Goal: Book appointment/travel/reservation

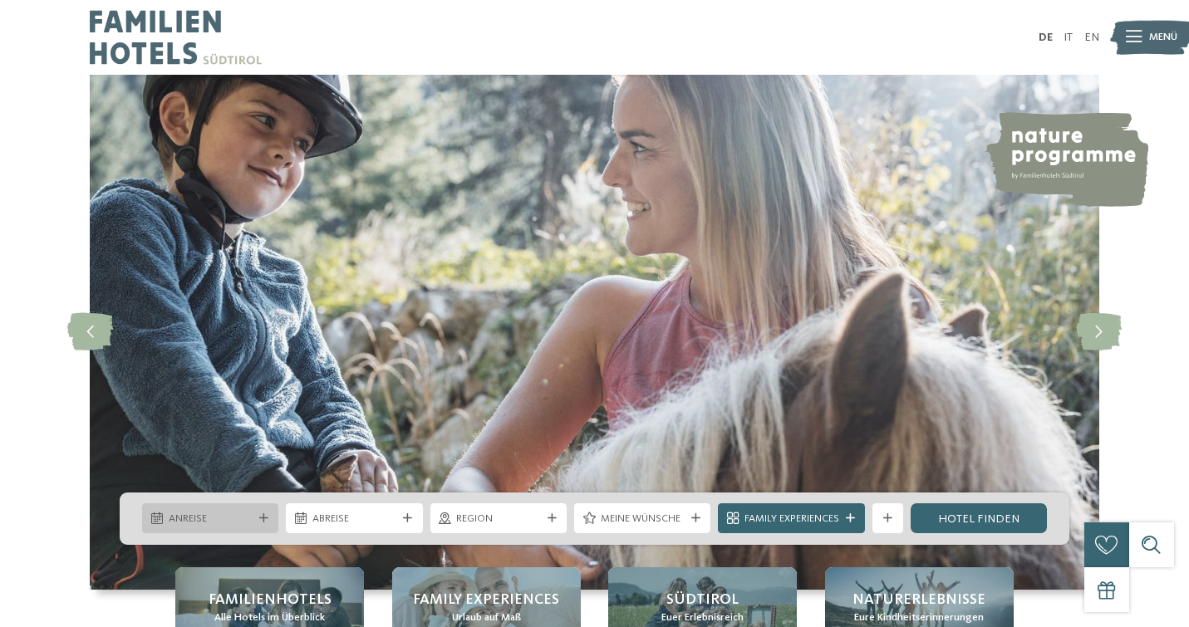
click at [240, 523] on span "Anreise" at bounding box center [211, 519] width 84 height 15
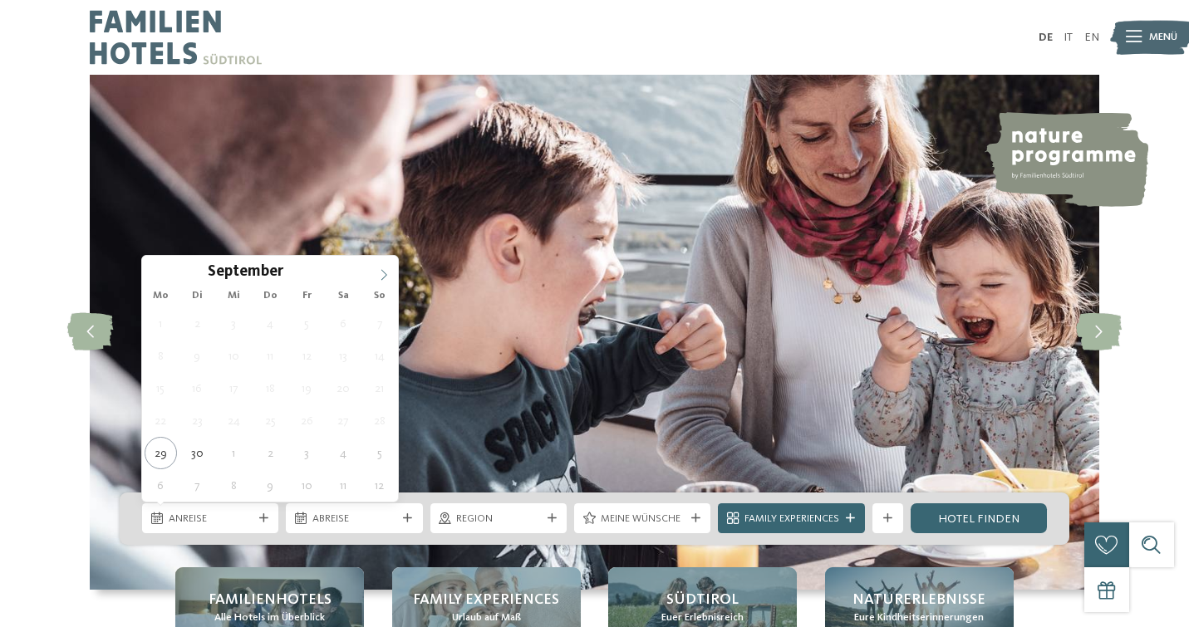
click at [384, 269] on icon at bounding box center [384, 275] width 12 height 12
type div "13.10.2025"
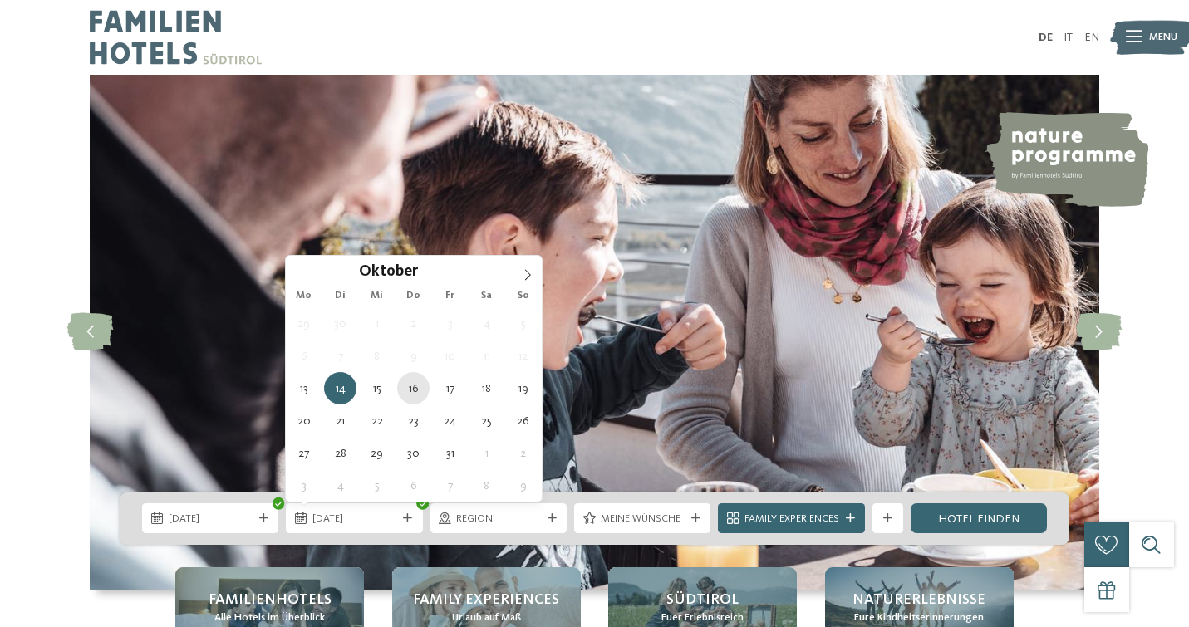
type div "16.10.2025"
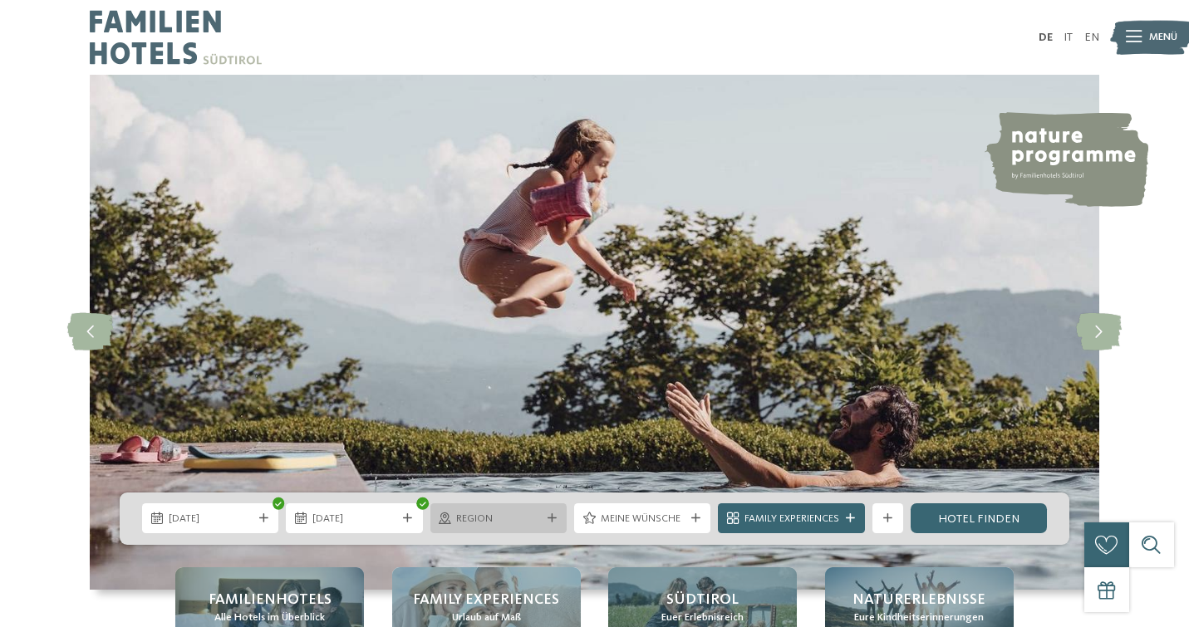
click at [548, 523] on icon at bounding box center [552, 518] width 9 height 9
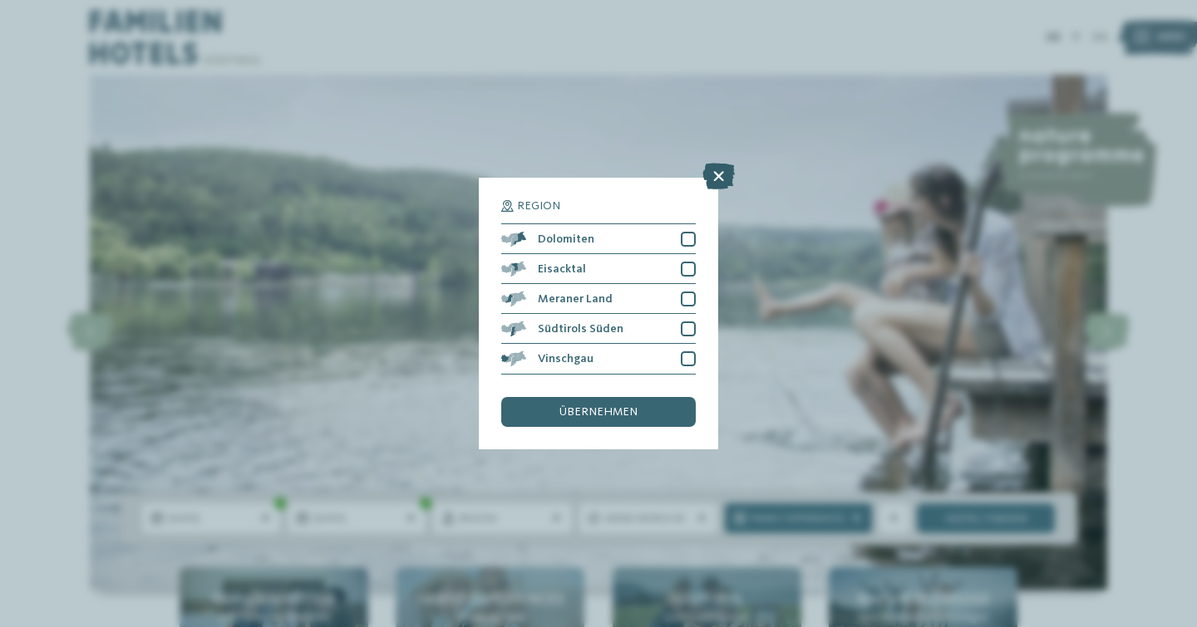
click at [720, 164] on icon at bounding box center [718, 177] width 32 height 27
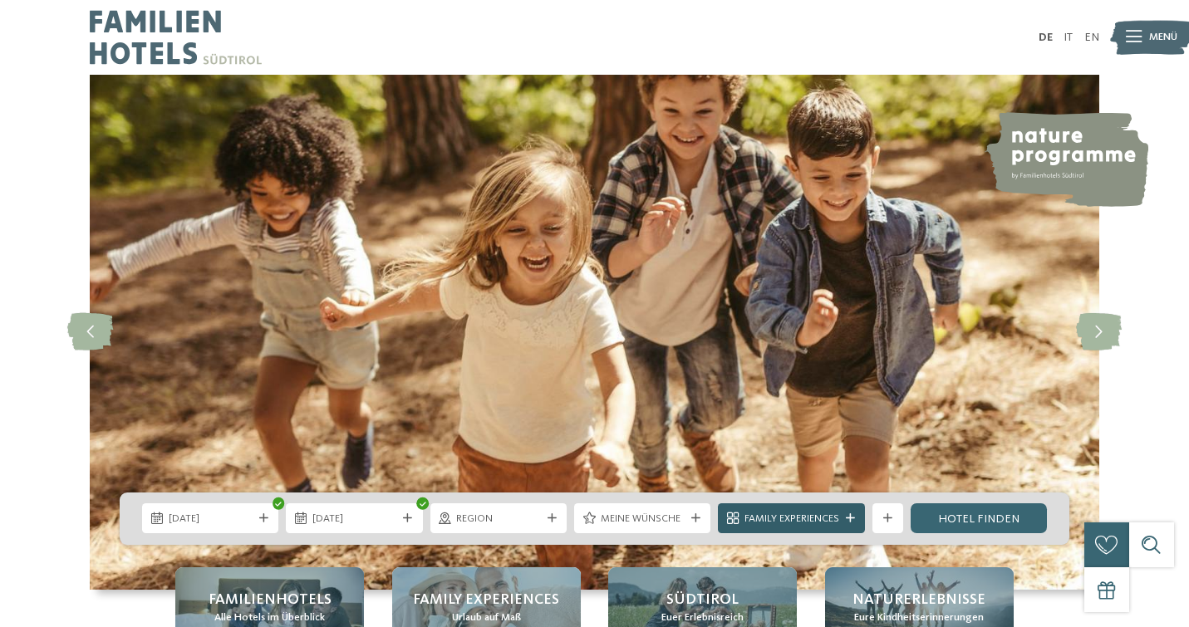
click at [782, 528] on div "Family Experiences" at bounding box center [791, 519] width 147 height 30
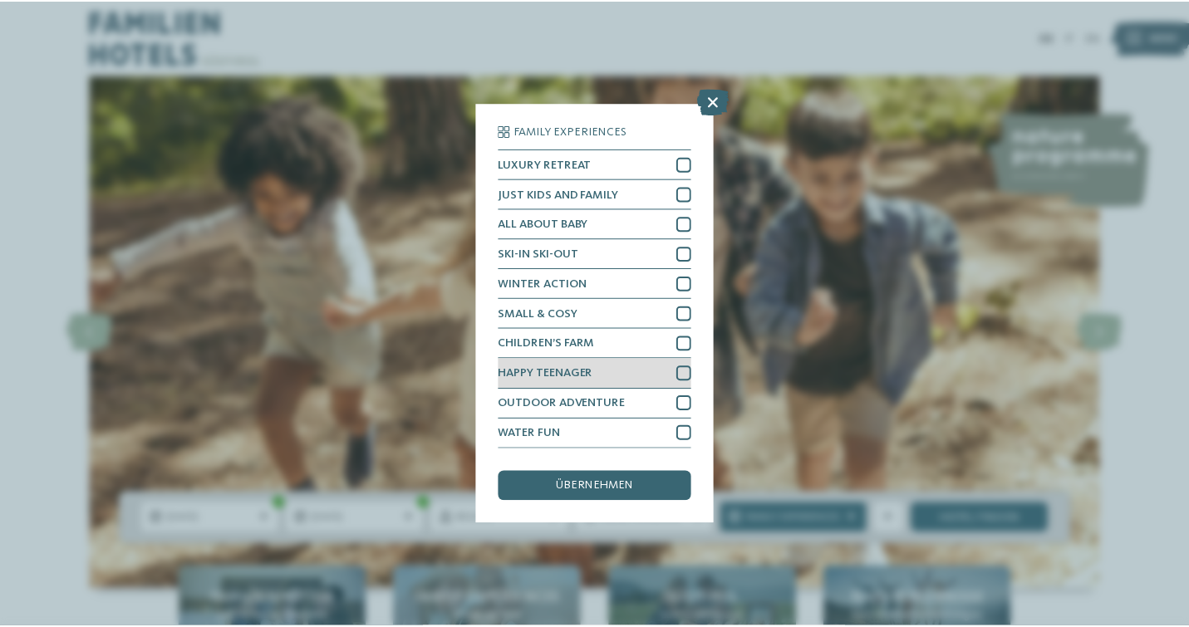
scroll to position [92, 0]
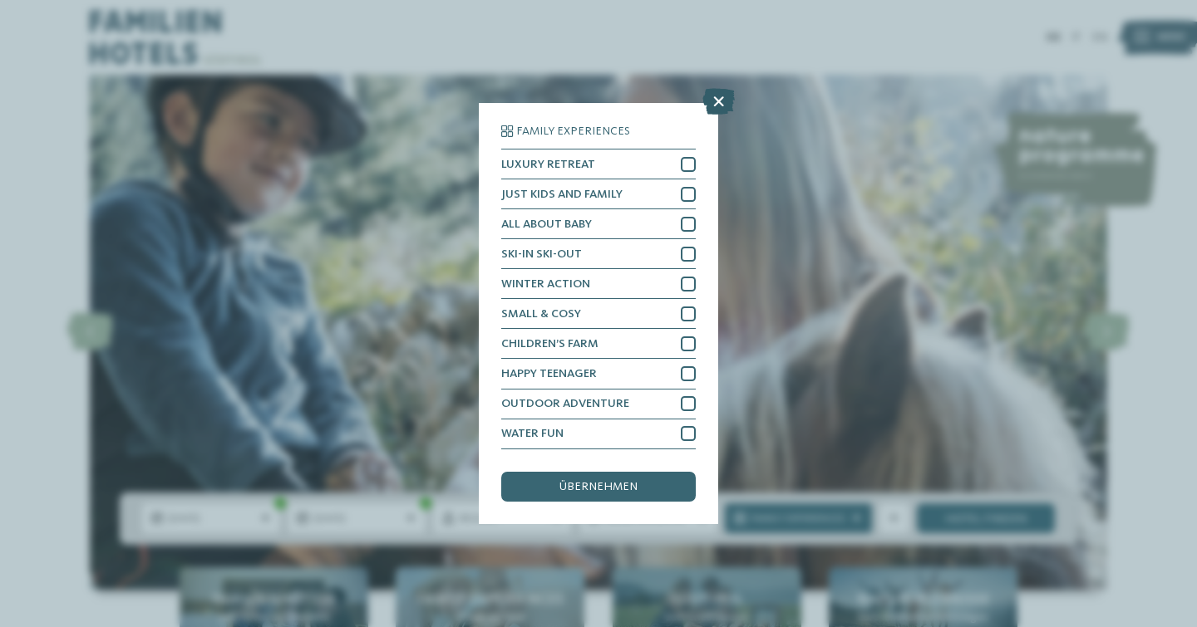
click at [717, 89] on icon at bounding box center [718, 102] width 32 height 27
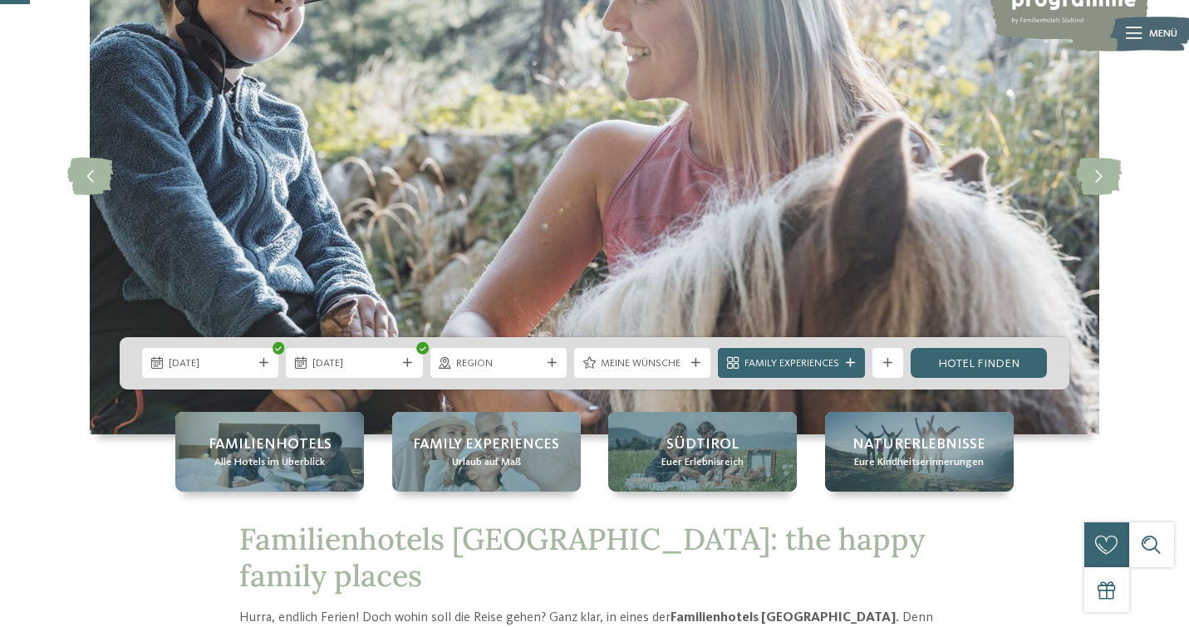
scroll to position [159, 0]
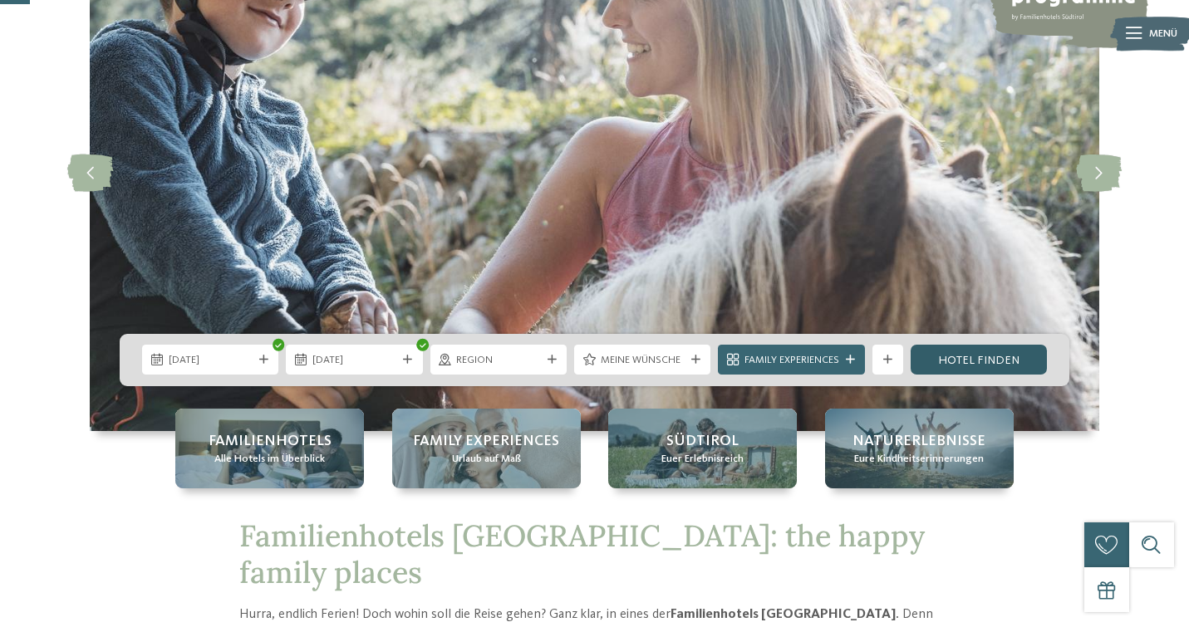
click at [962, 373] on link "Hotel finden" at bounding box center [979, 360] width 136 height 30
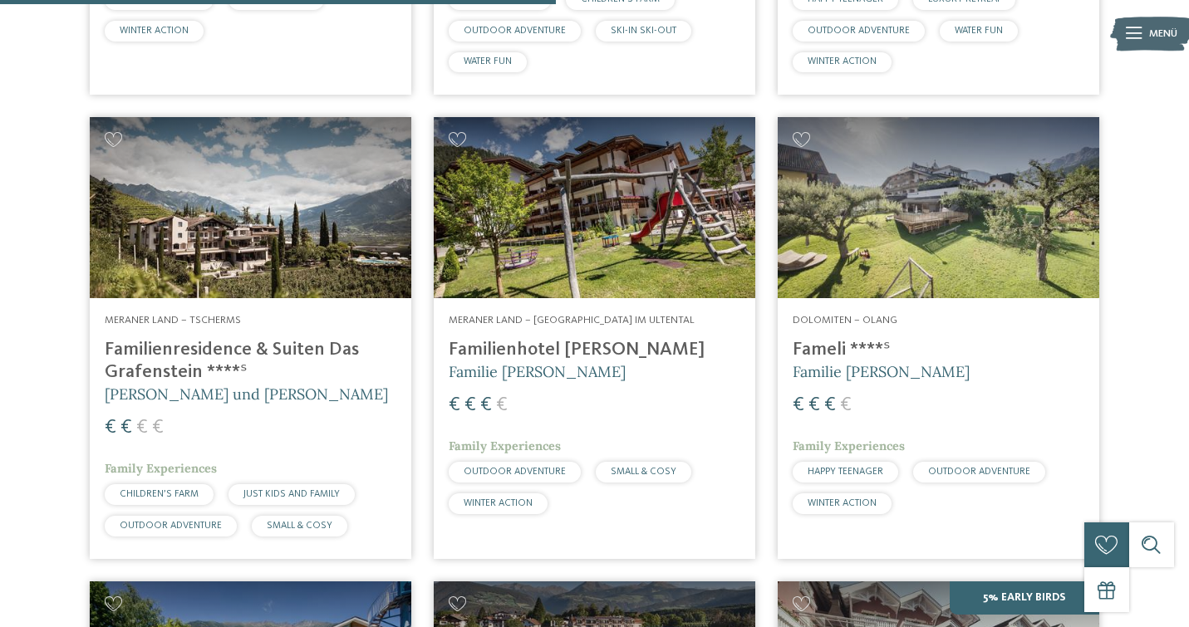
scroll to position [1925, 0]
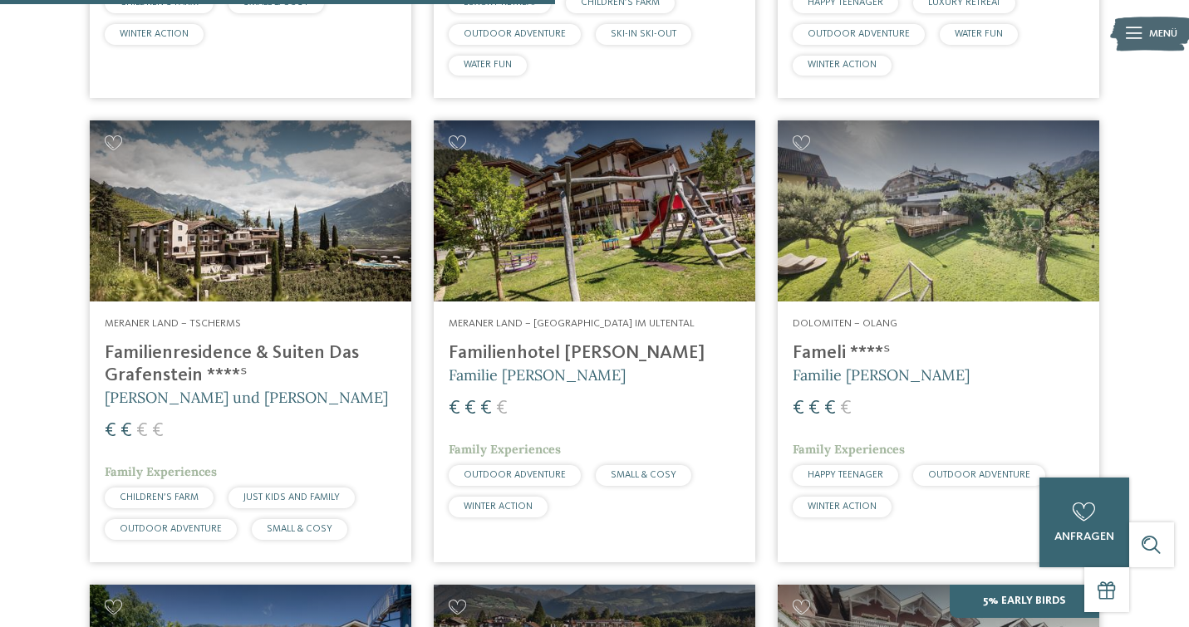
click at [379, 238] on img at bounding box center [251, 210] width 322 height 181
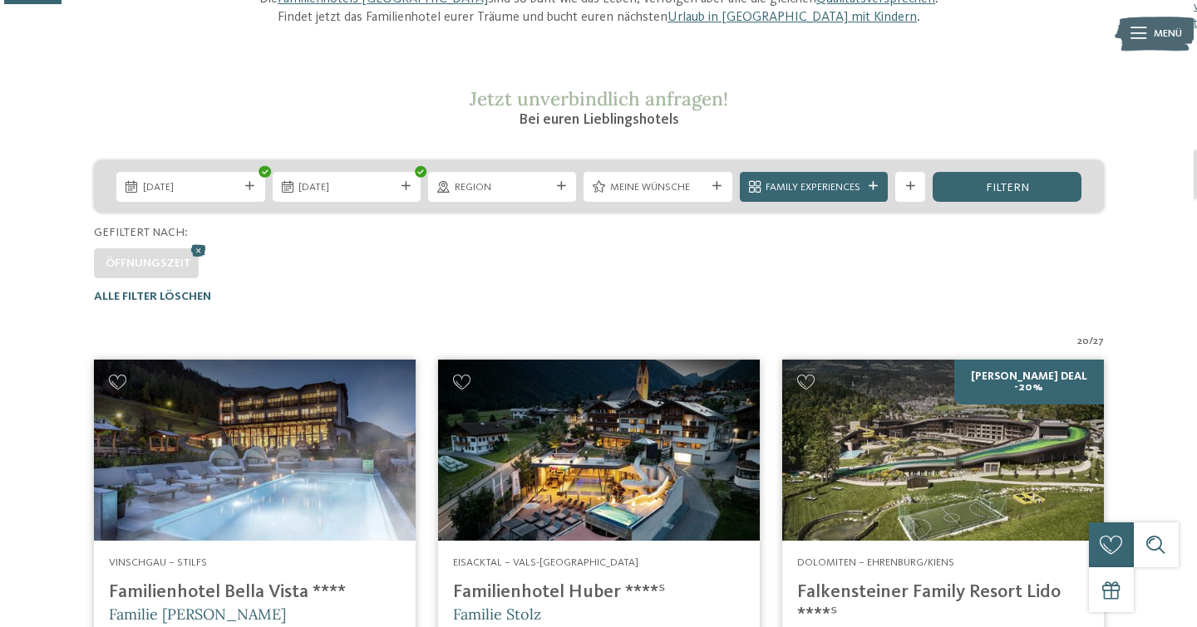
scroll to position [232, 0]
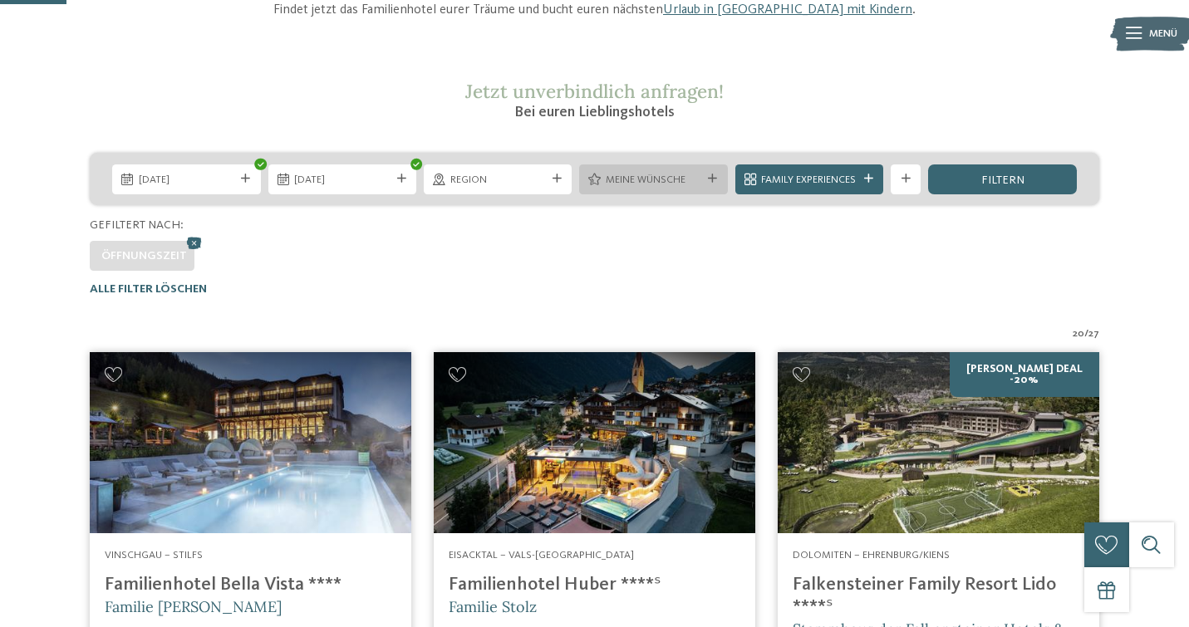
click at [643, 183] on span "Meine Wünsche" at bounding box center [654, 180] width 96 height 15
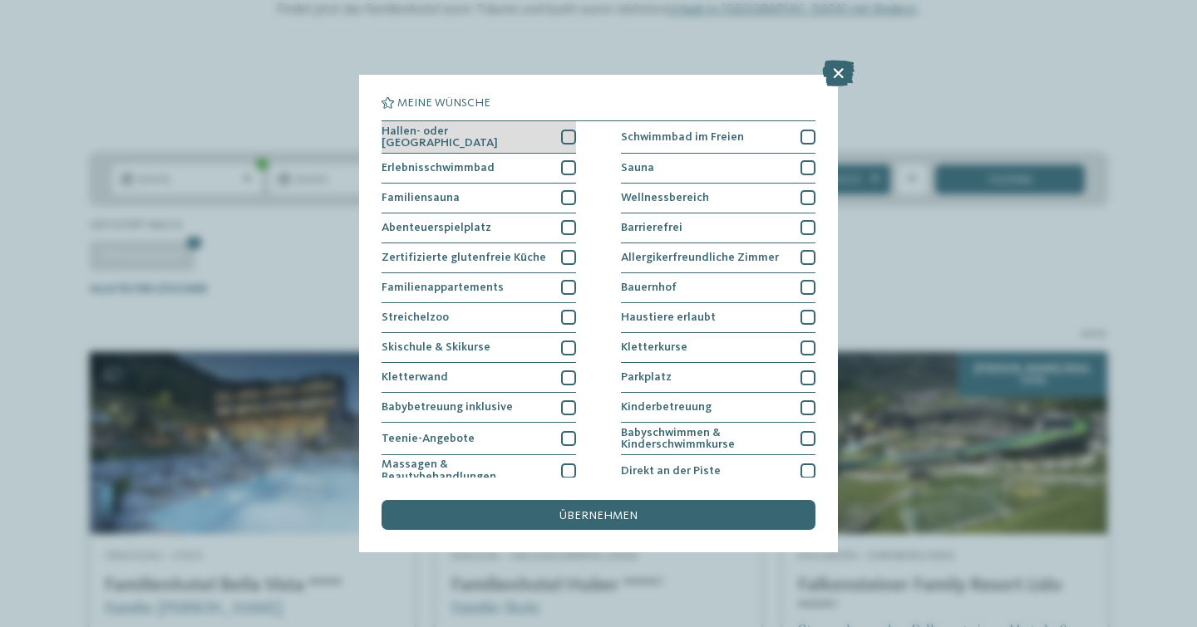
click at [568, 140] on div at bounding box center [568, 137] width 15 height 15
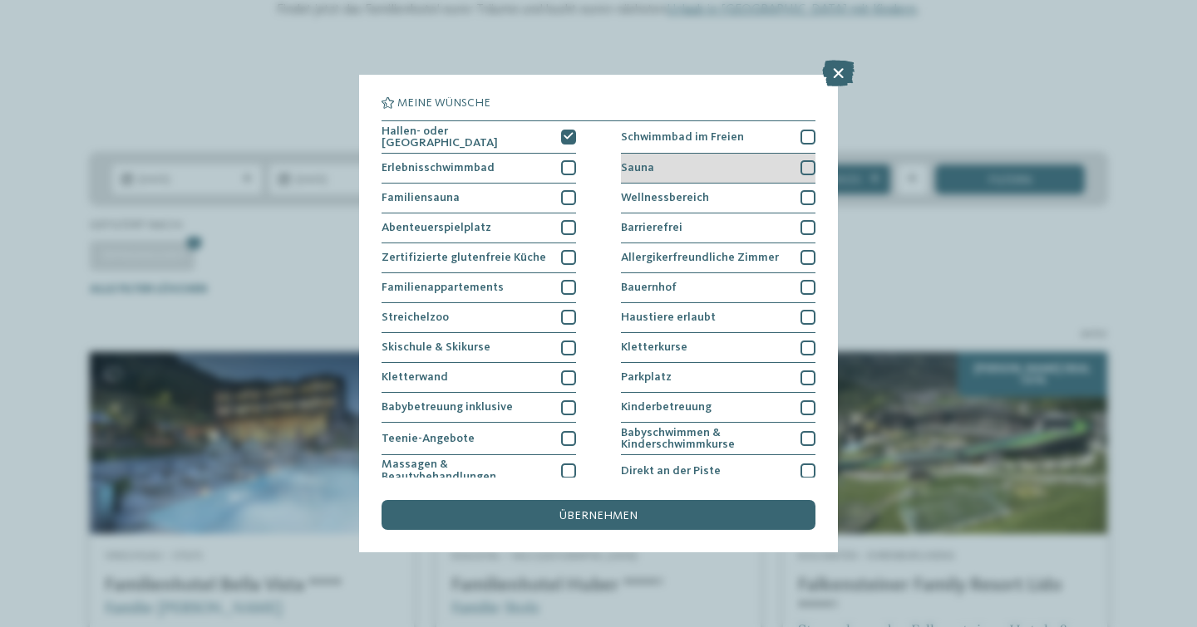
click at [641, 170] on span "Sauna" at bounding box center [637, 168] width 33 height 12
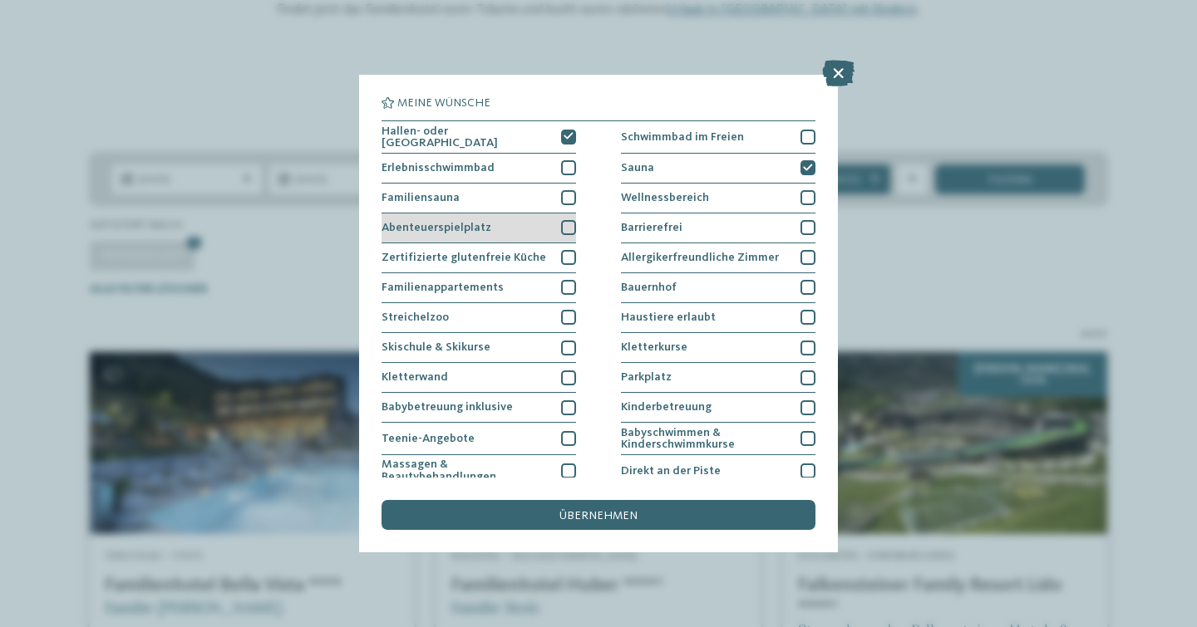
click at [562, 226] on div at bounding box center [568, 227] width 15 height 15
click at [566, 263] on div at bounding box center [568, 257] width 15 height 15
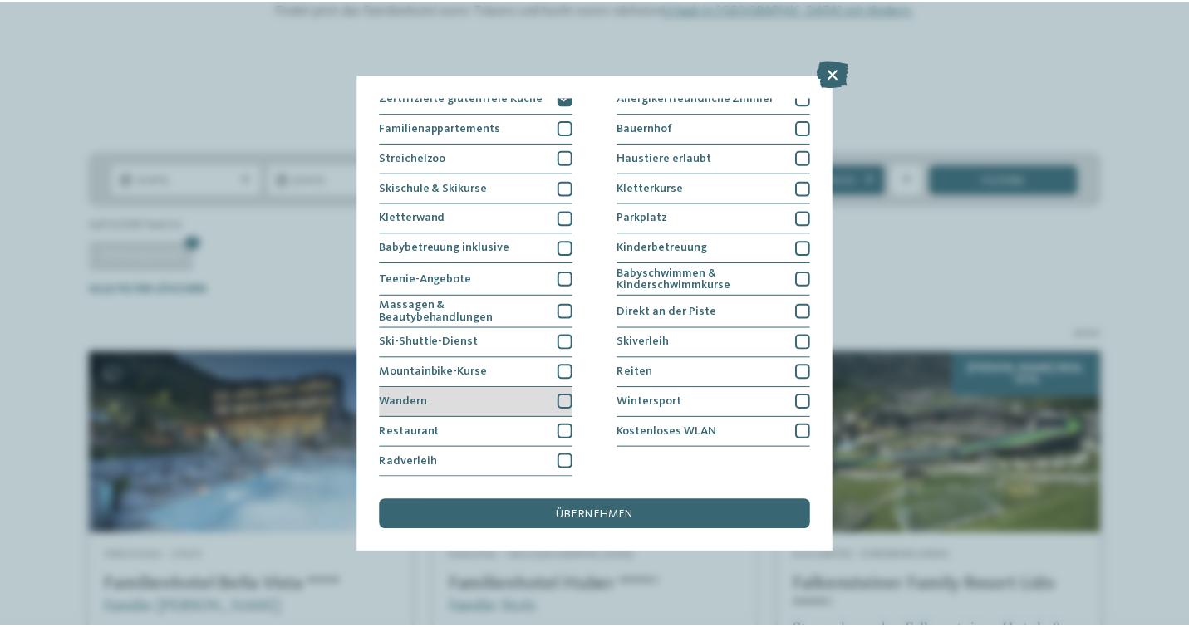
scroll to position [305, 0]
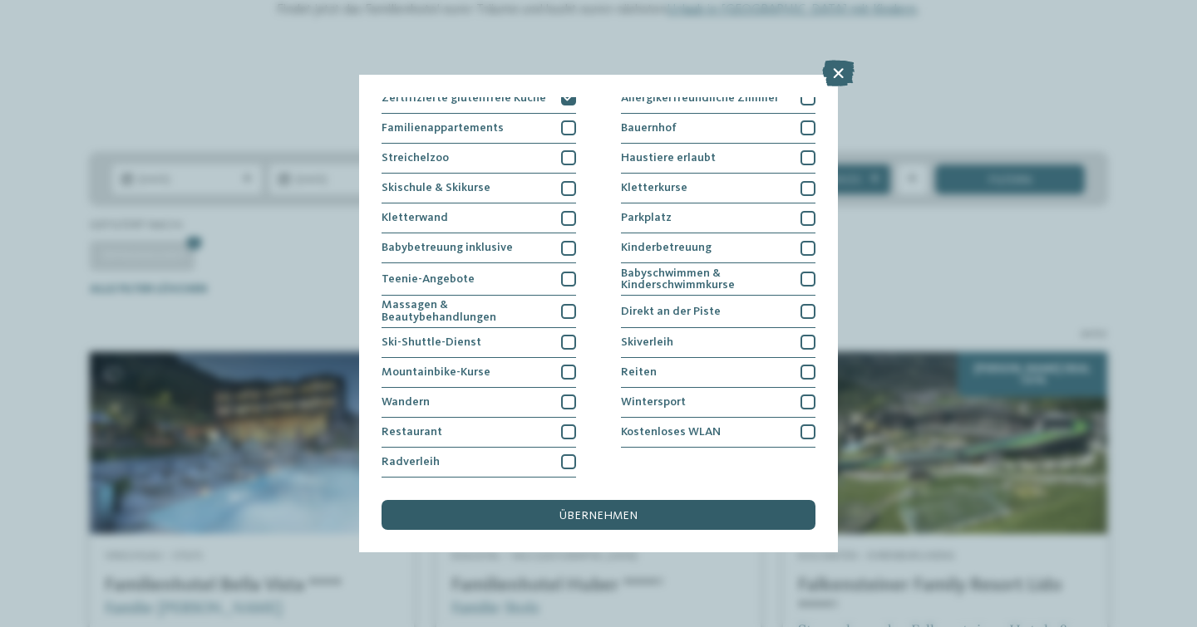
click at [572, 510] on span "übernehmen" at bounding box center [598, 516] width 78 height 12
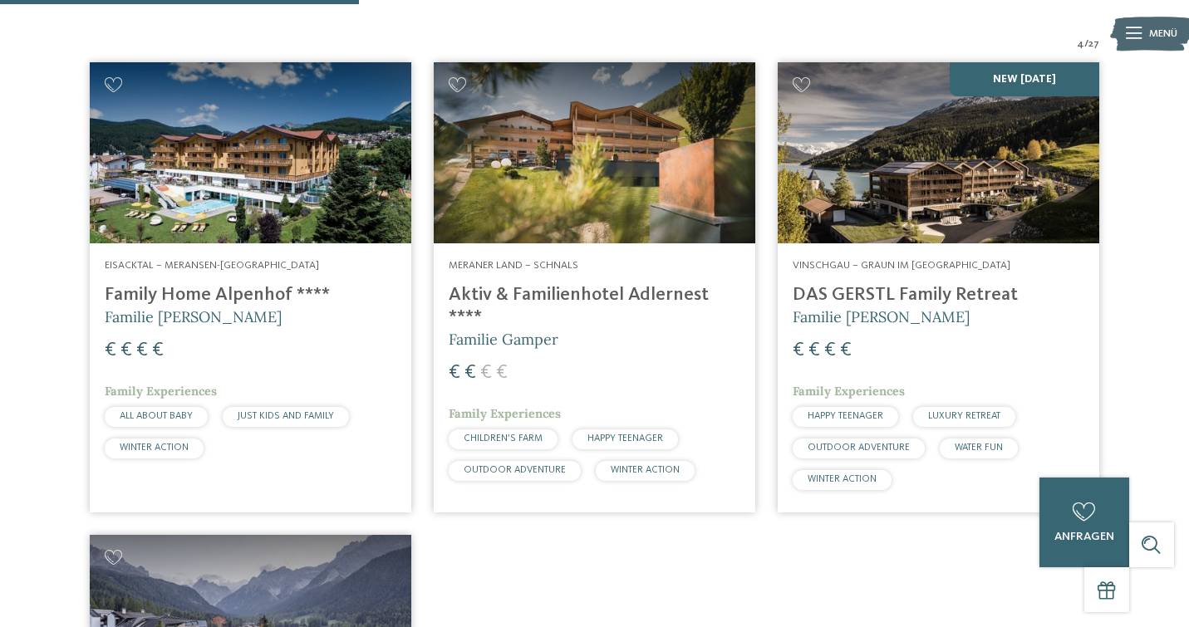
scroll to position [519, 0]
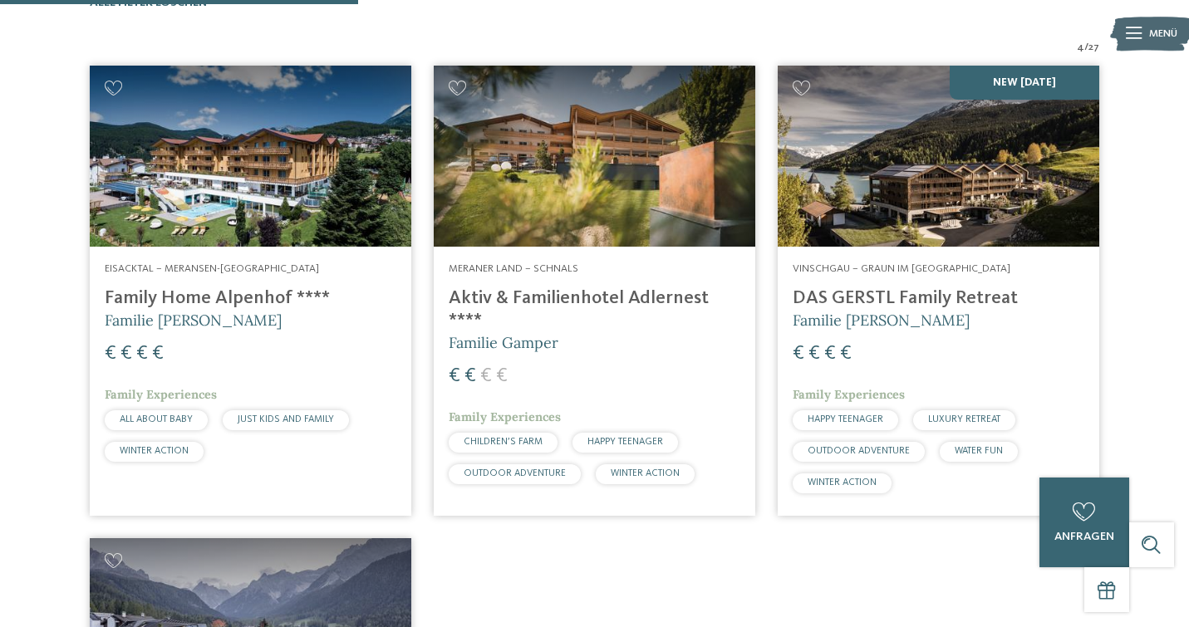
click at [304, 176] on img at bounding box center [251, 156] width 322 height 181
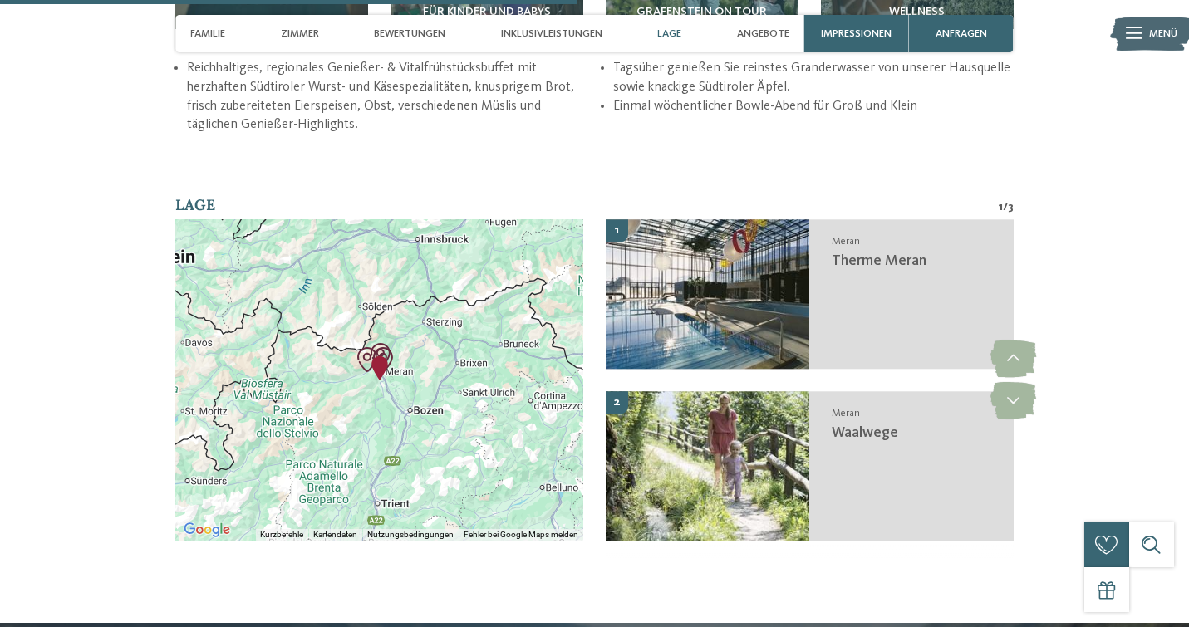
scroll to position [2353, 0]
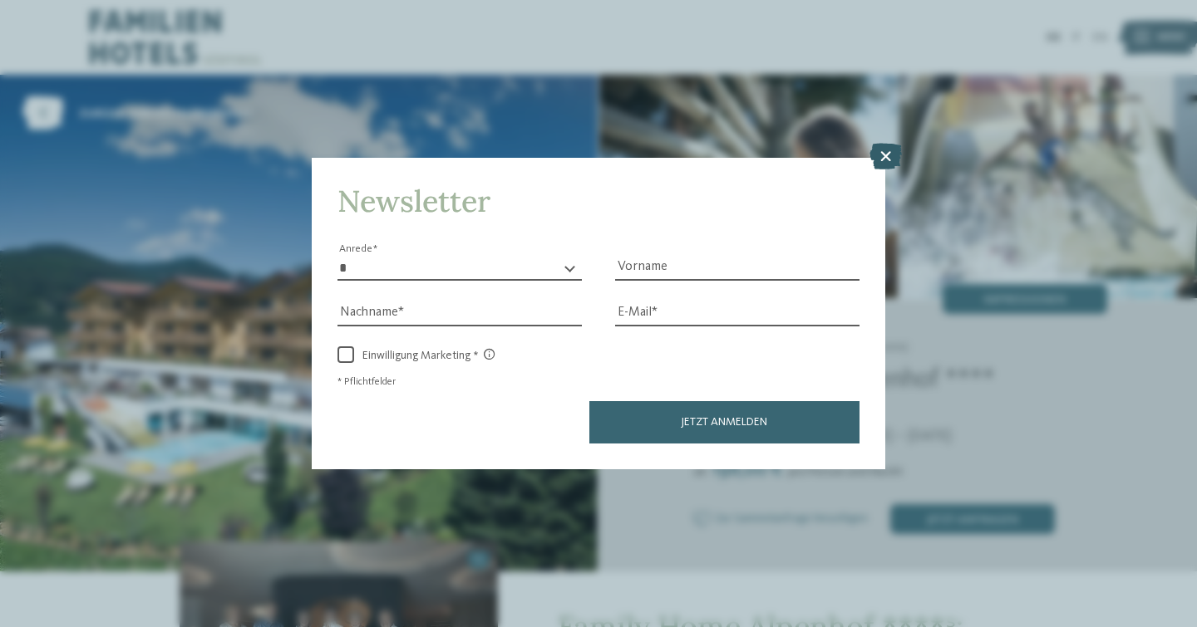
click at [877, 143] on icon at bounding box center [885, 156] width 32 height 27
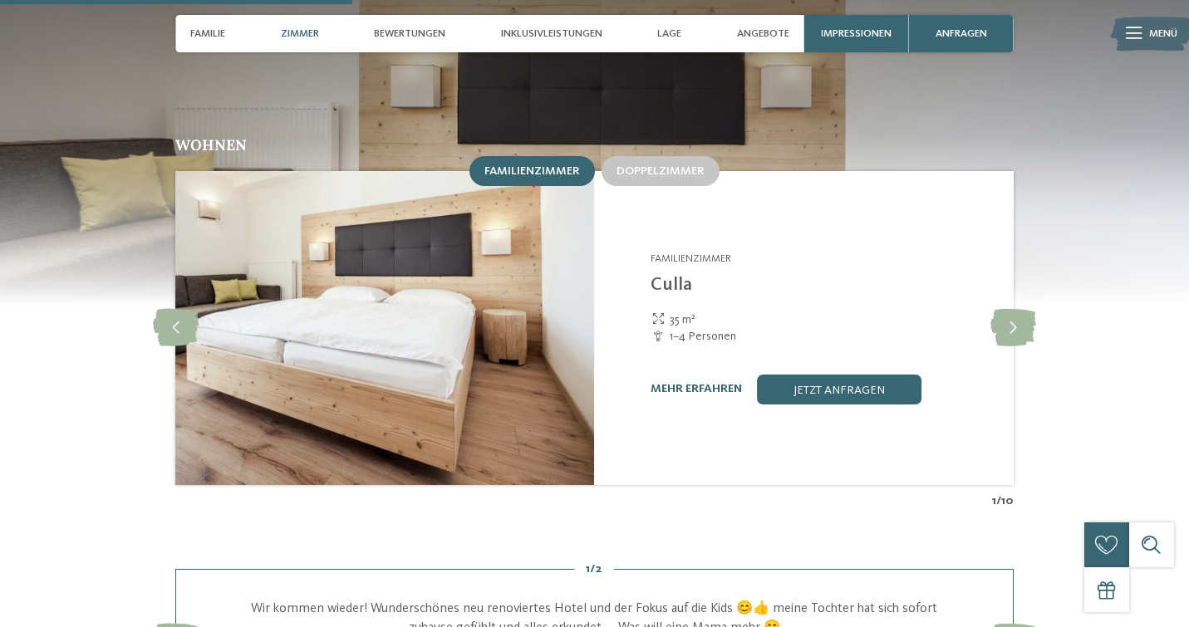
scroll to position [1499, 0]
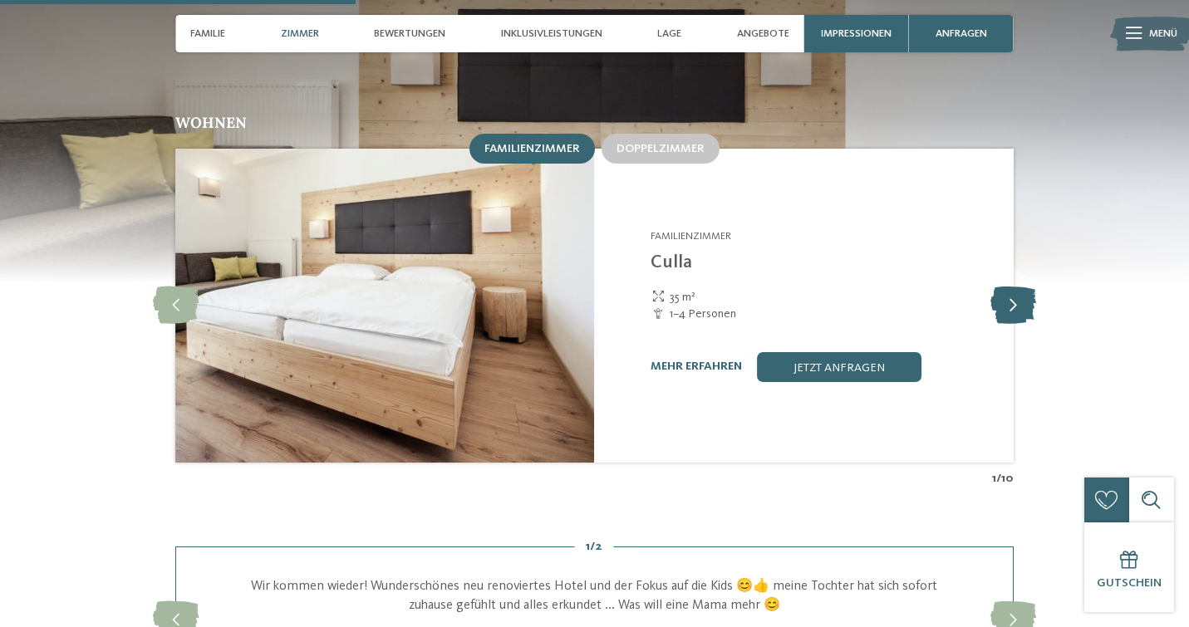
click at [1021, 287] on icon at bounding box center [1014, 305] width 46 height 37
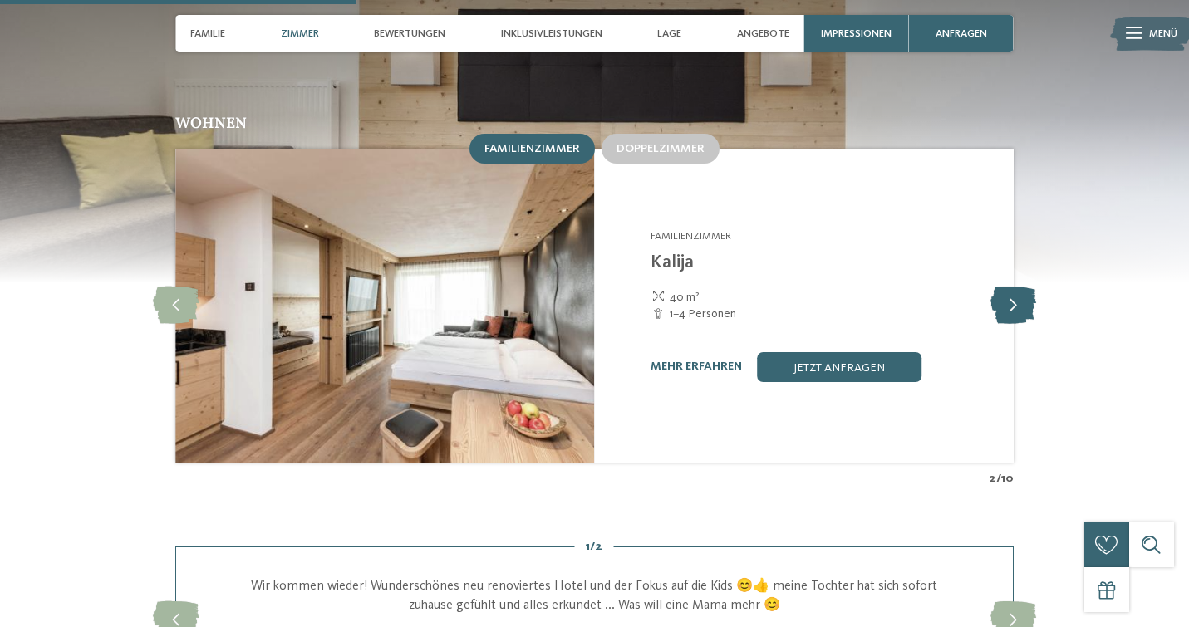
click at [1021, 287] on icon at bounding box center [1014, 305] width 46 height 37
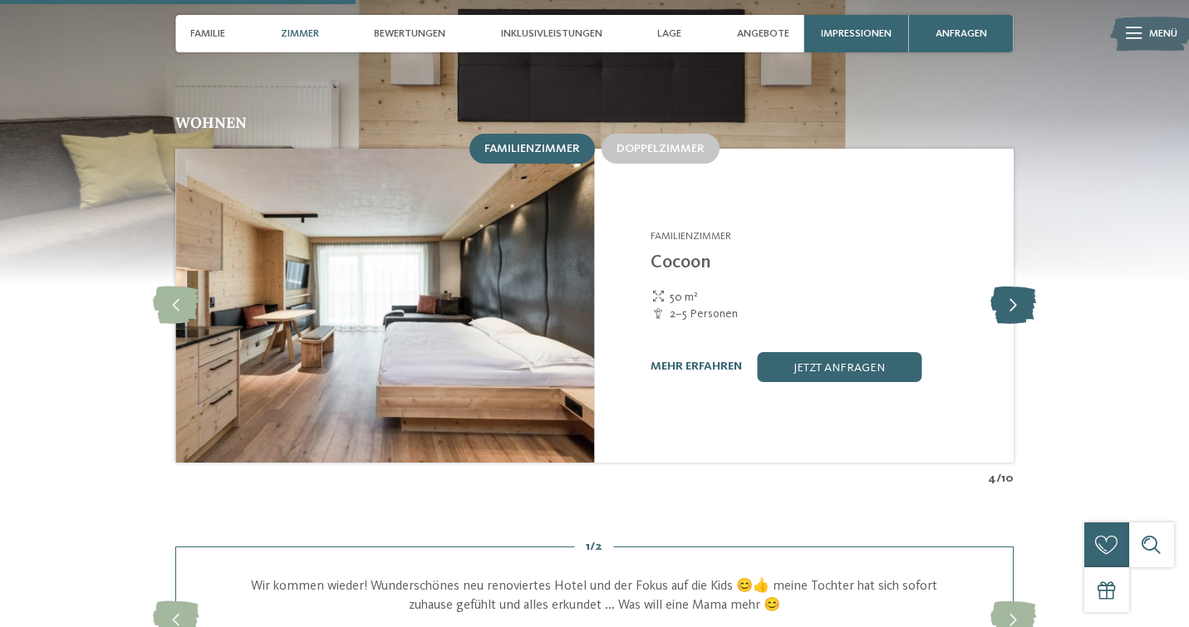
click at [1021, 287] on icon at bounding box center [1014, 305] width 46 height 37
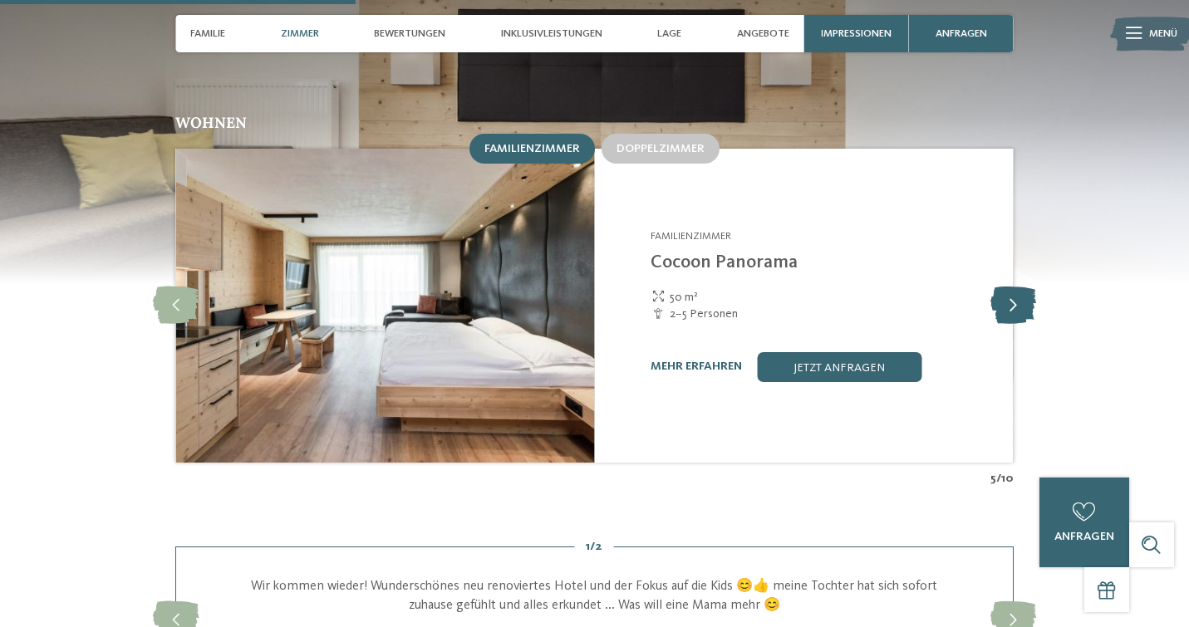
click at [1021, 287] on icon at bounding box center [1014, 305] width 46 height 37
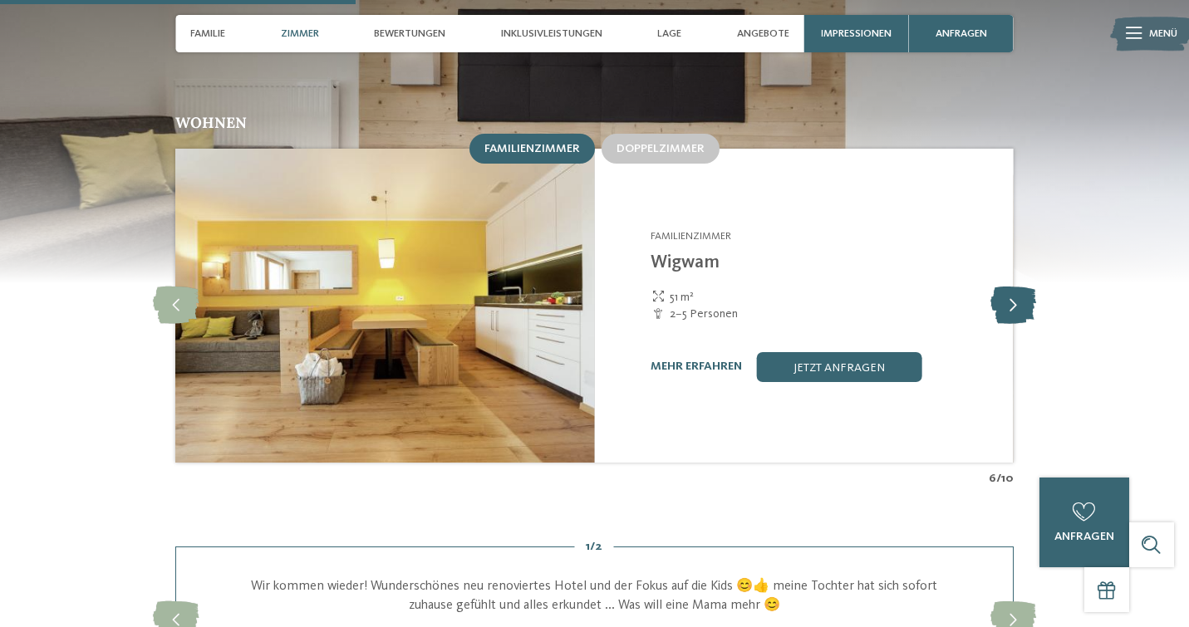
click at [1021, 287] on icon at bounding box center [1014, 305] width 46 height 37
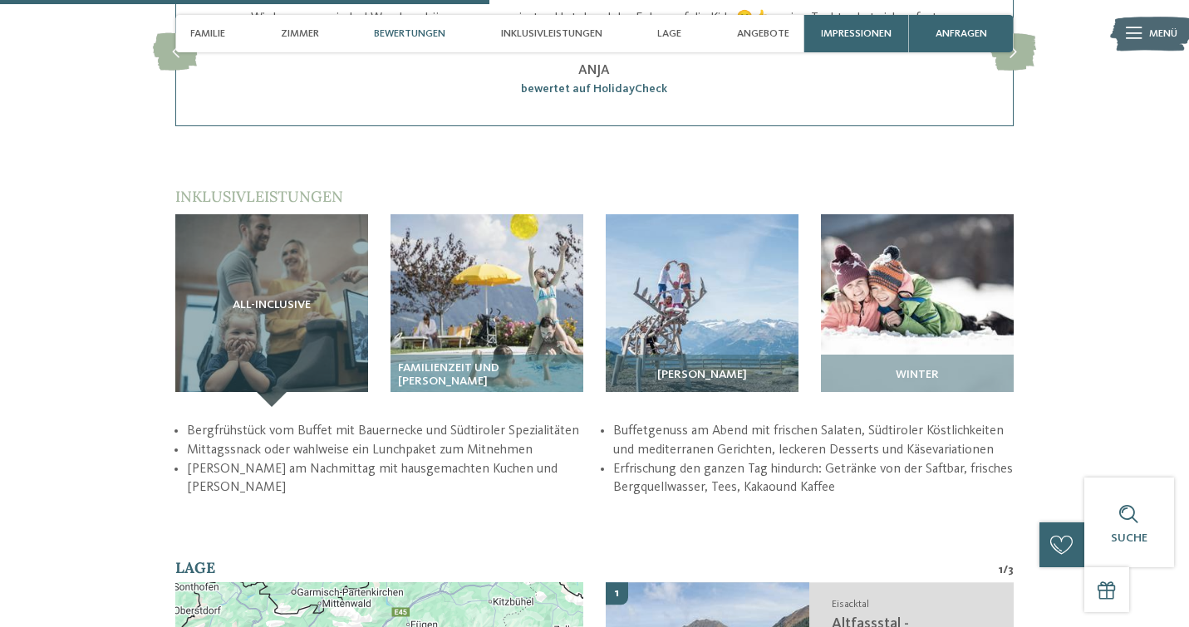
scroll to position [2062, 0]
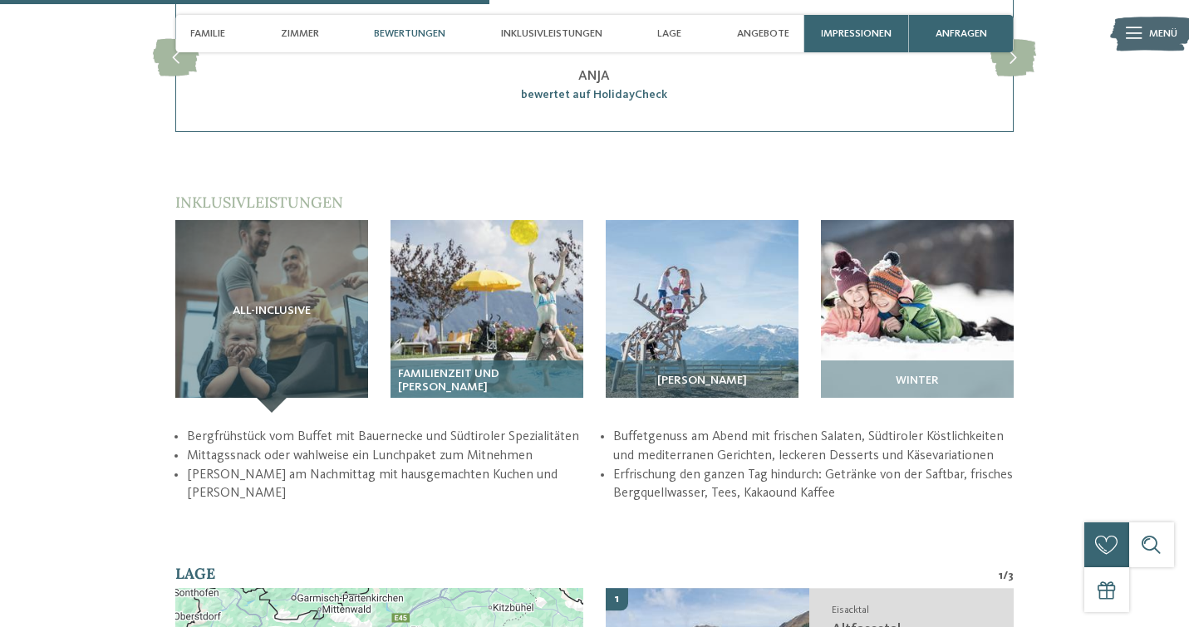
click at [458, 361] on div "Familienzeit und [PERSON_NAME]" at bounding box center [487, 387] width 193 height 52
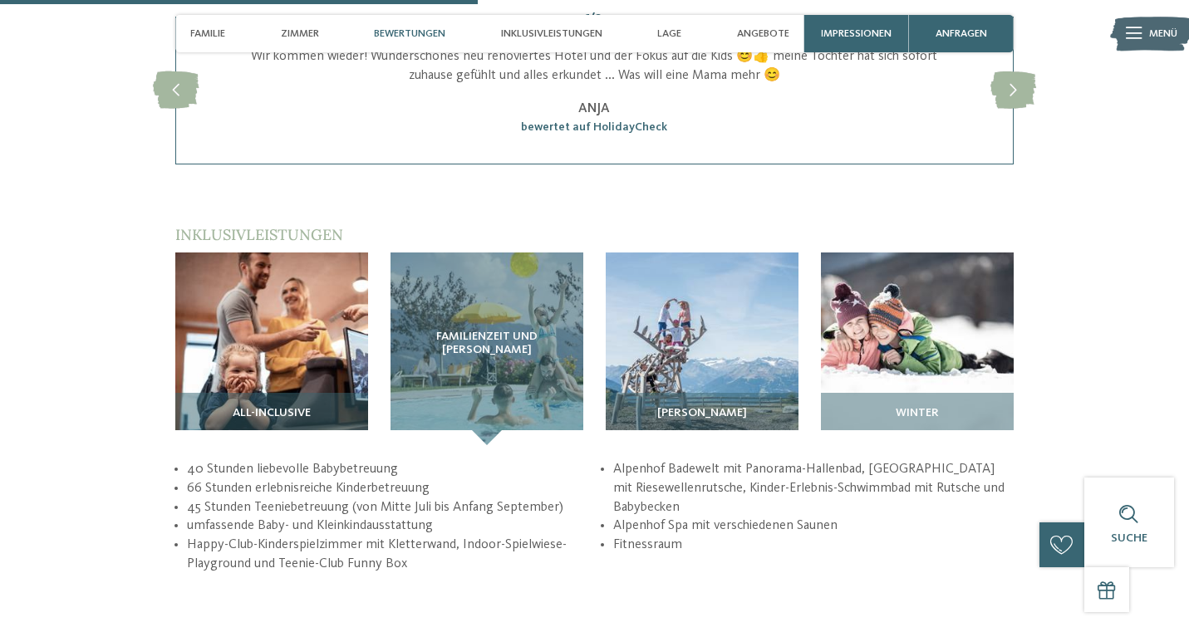
scroll to position [2027, 0]
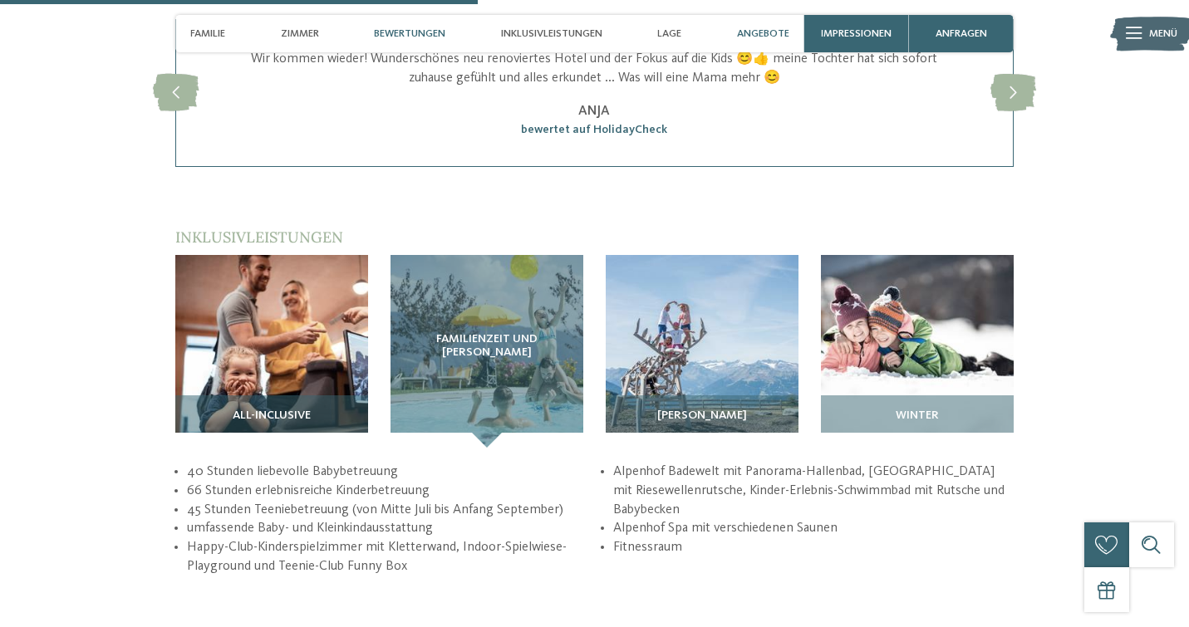
click at [760, 37] on span "Angebote" at bounding box center [763, 33] width 52 height 12
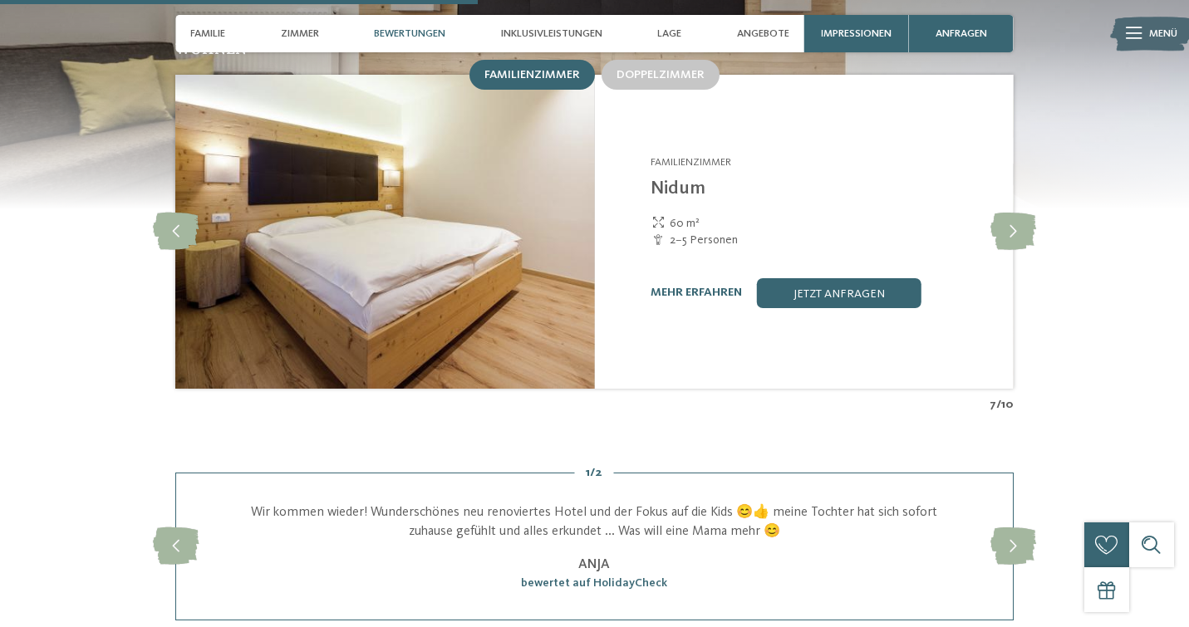
scroll to position [1395, 0]
